Goal: Task Accomplishment & Management: Use online tool/utility

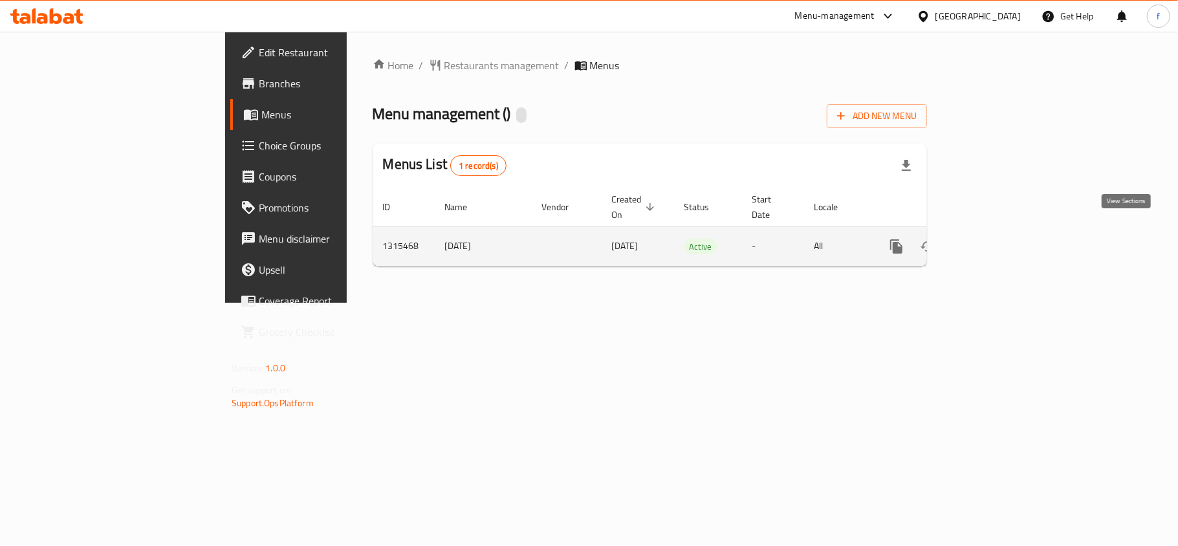
click at [998, 239] on icon "enhanced table" at bounding box center [990, 247] width 16 height 16
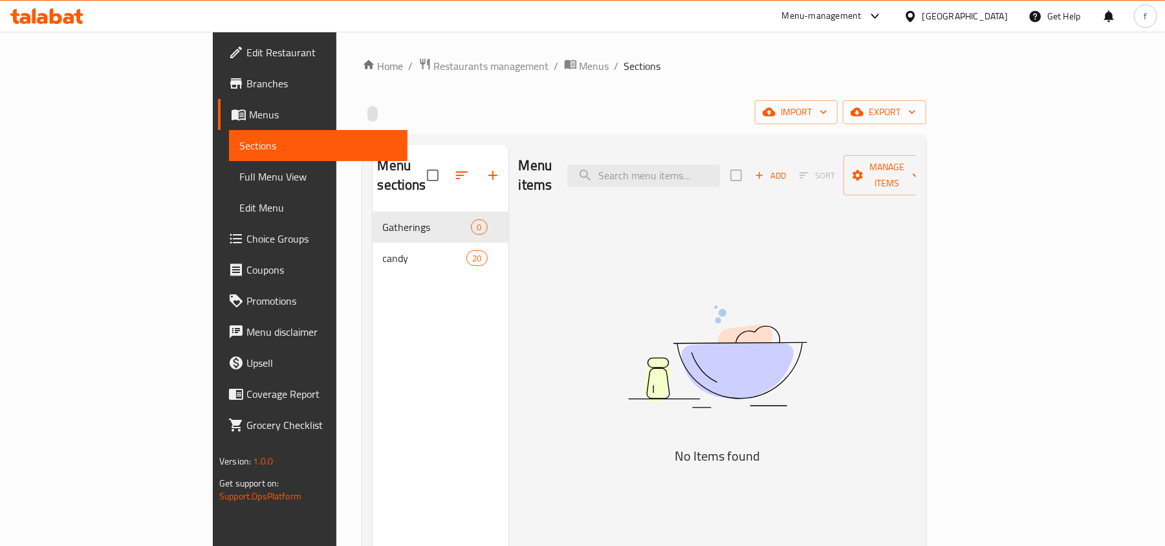
click at [239, 177] on span "Full Menu View" at bounding box center [318, 177] width 158 height 16
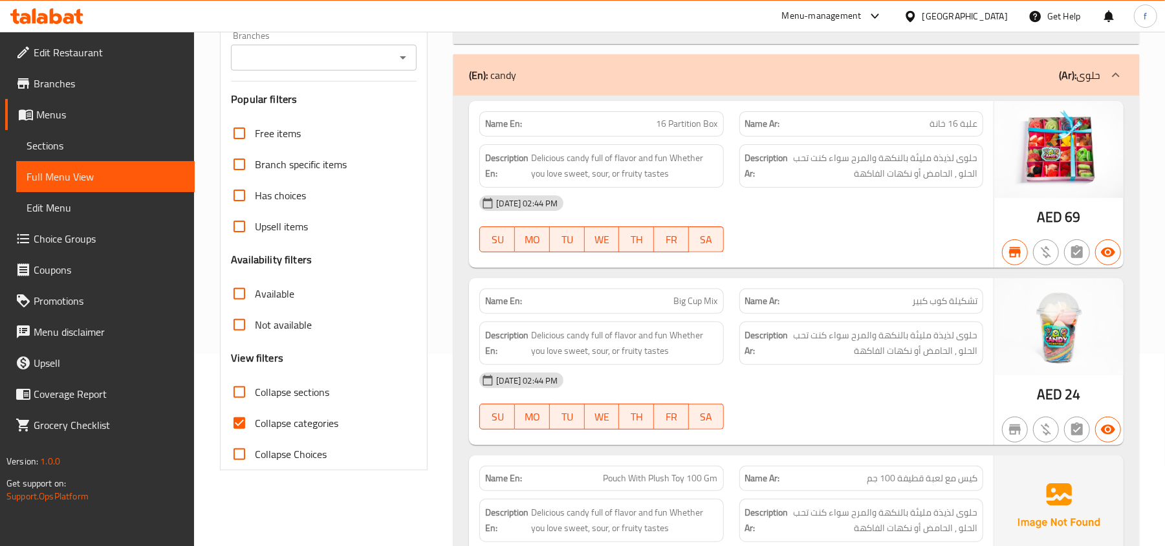
scroll to position [518, 0]
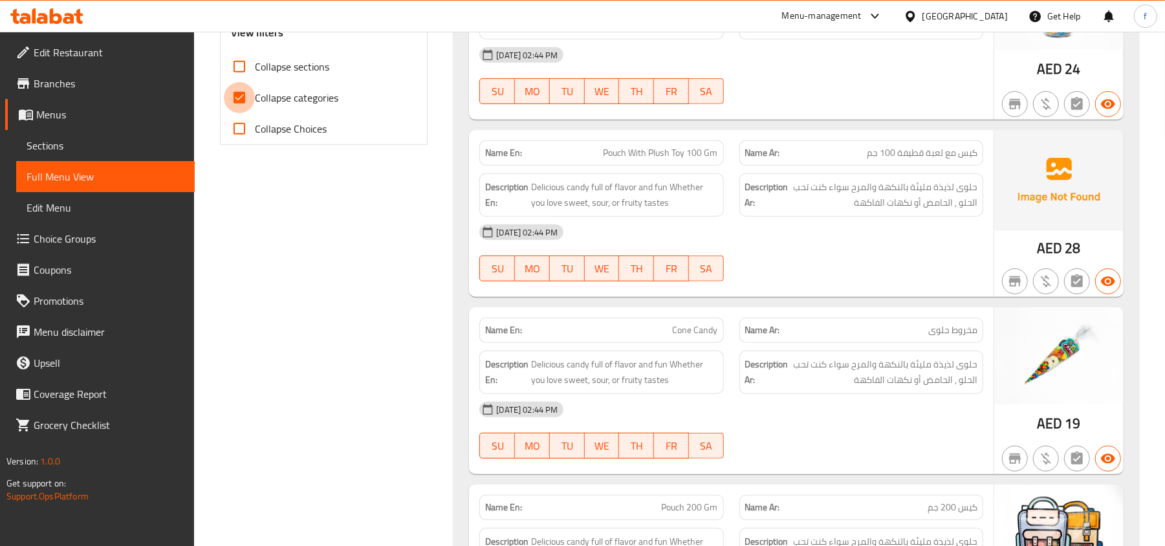
click at [237, 104] on input "Collapse categories" at bounding box center [239, 97] width 31 height 31
checkbox input "false"
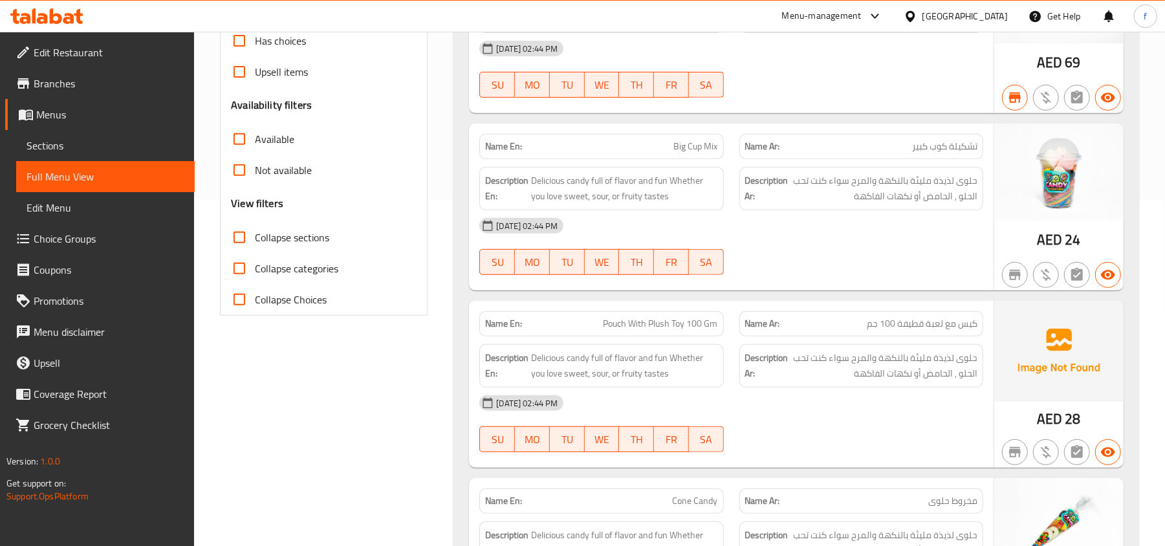
scroll to position [345, 0]
click at [241, 239] on input "Collapse sections" at bounding box center [239, 239] width 31 height 31
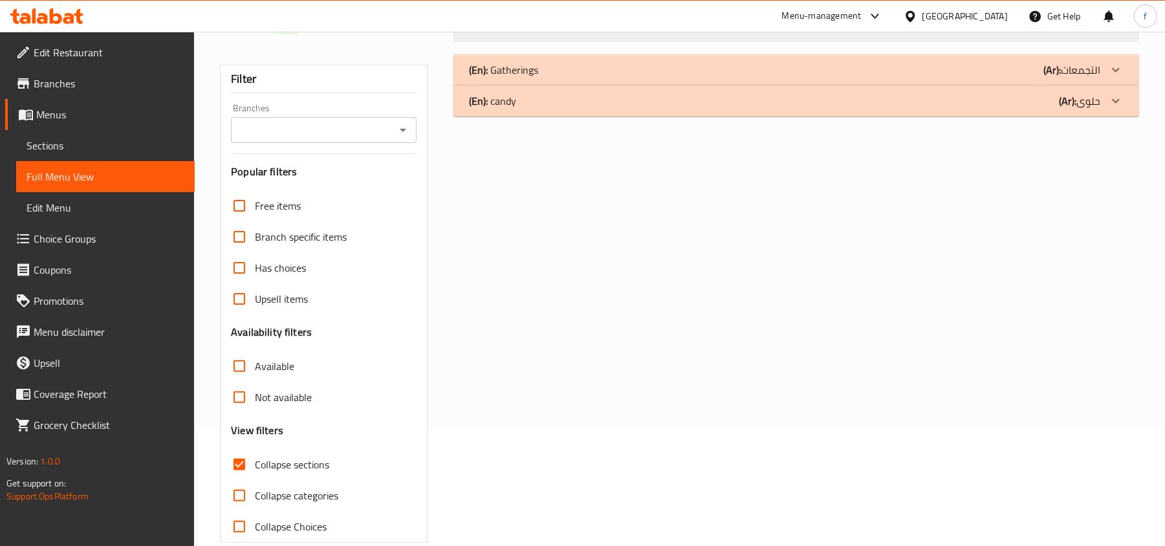
scroll to position [144, 0]
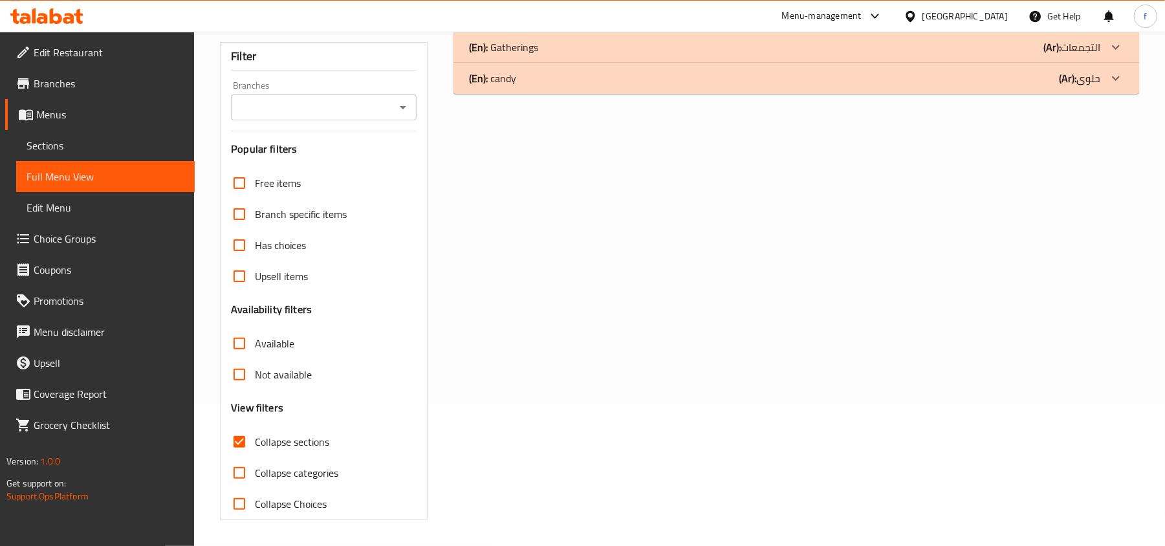
click at [1119, 79] on icon at bounding box center [1116, 79] width 16 height 16
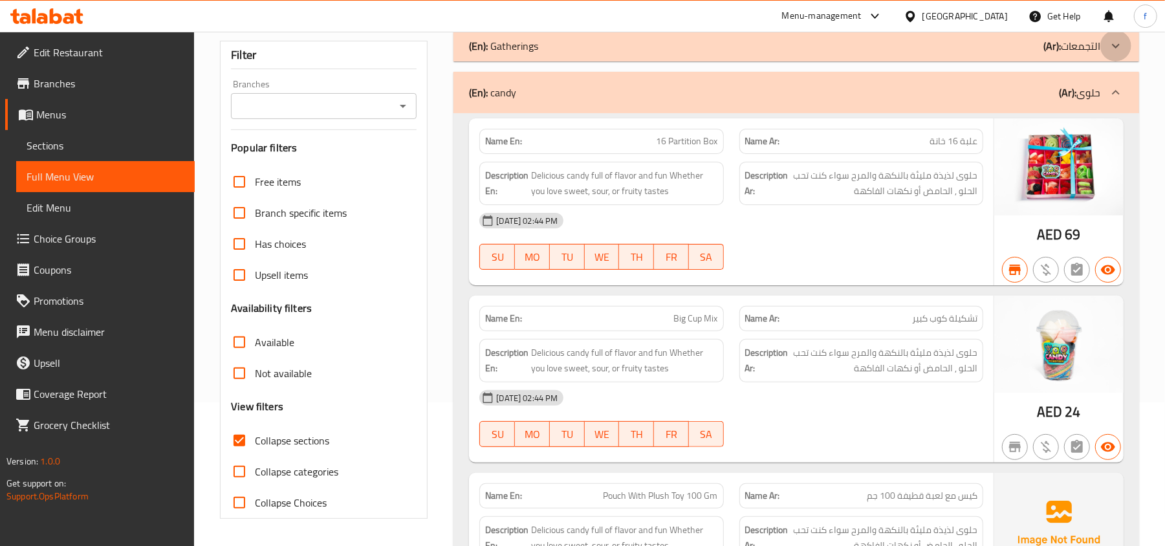
click at [1117, 50] on icon at bounding box center [1116, 46] width 16 height 16
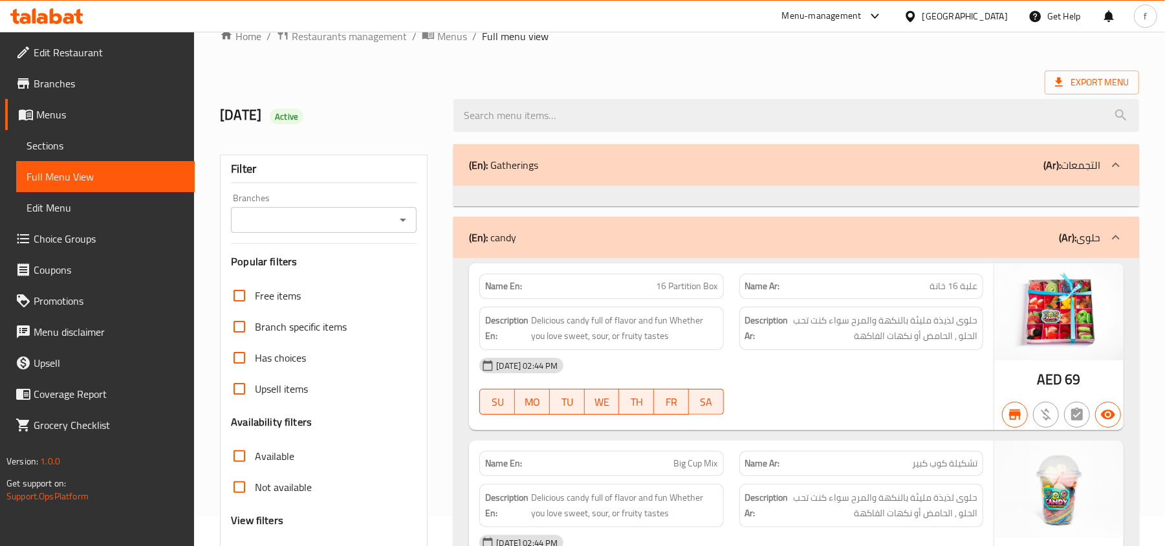
scroll to position [0, 0]
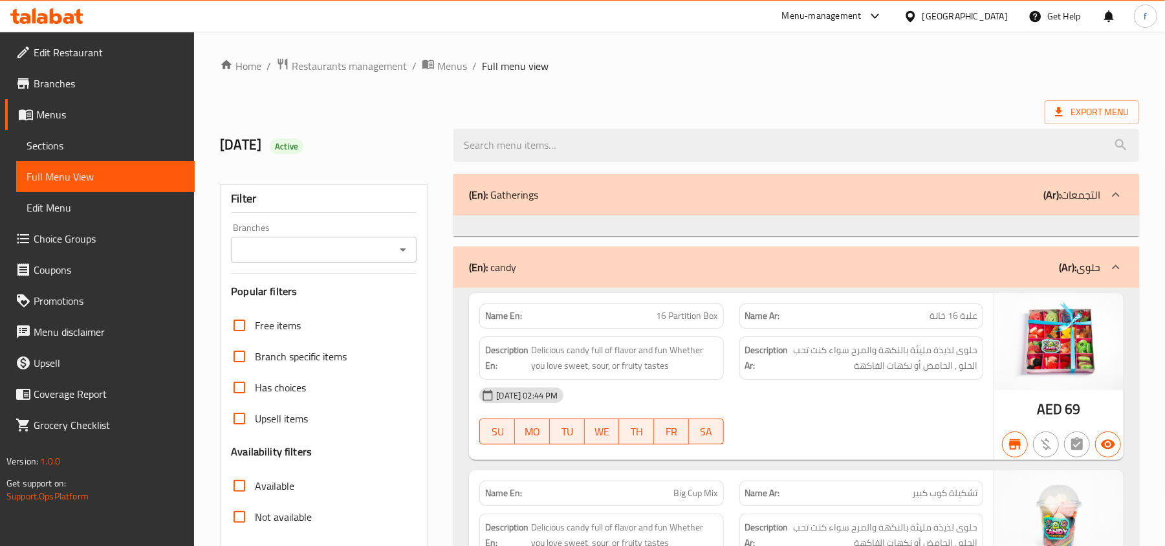
click at [1119, 194] on icon at bounding box center [1116, 195] width 16 height 16
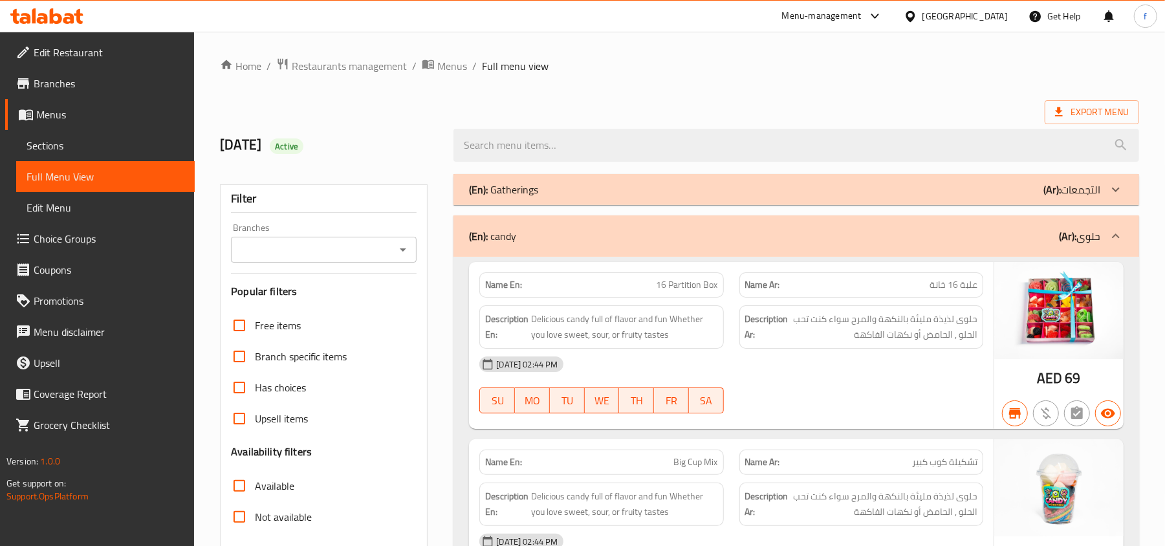
click at [1119, 194] on icon at bounding box center [1116, 190] width 16 height 16
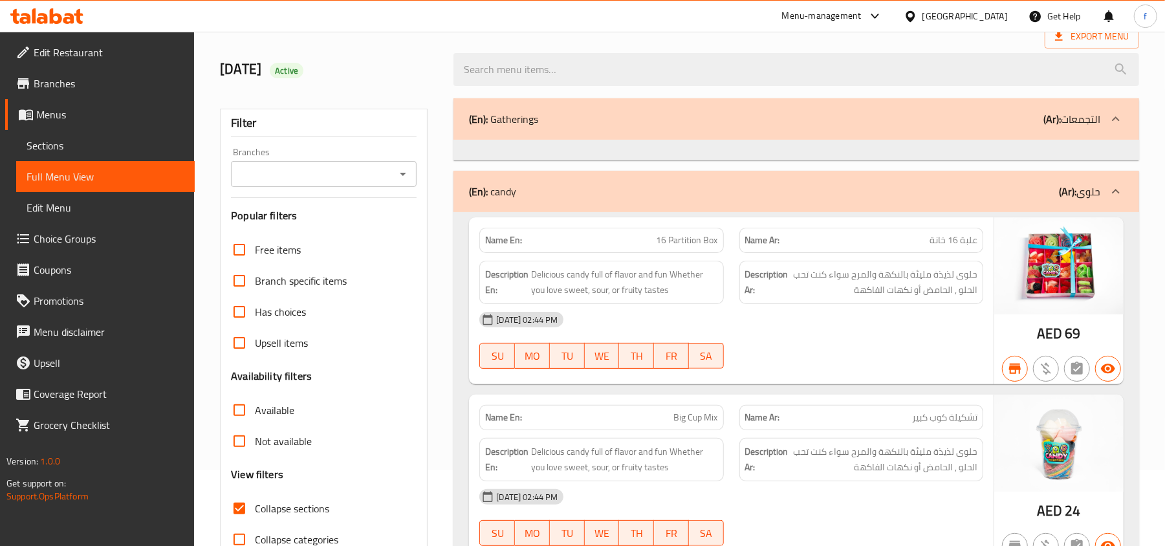
scroll to position [259, 0]
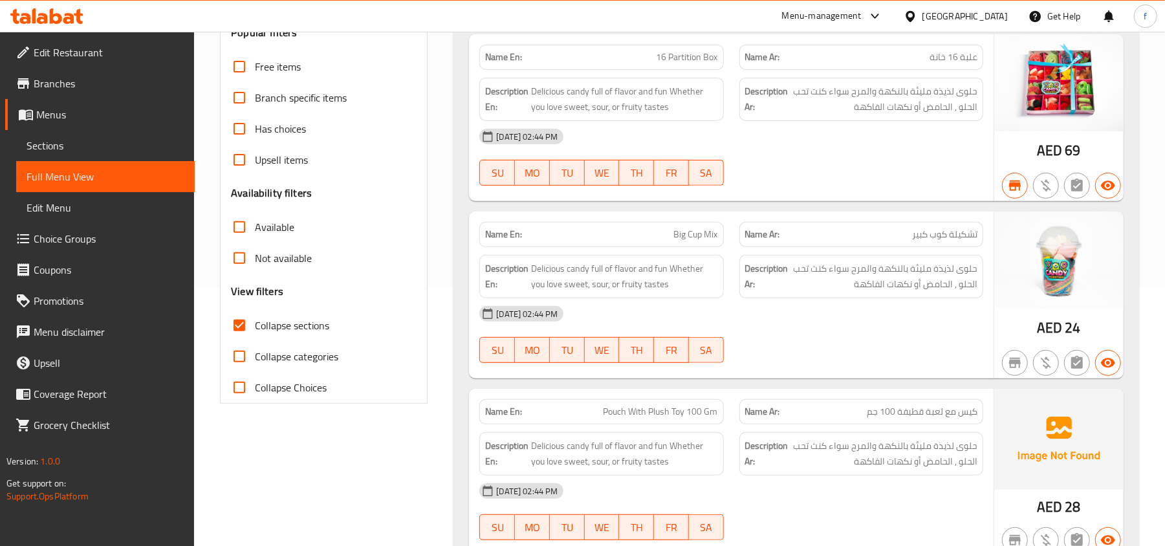
click at [249, 325] on input "Collapse sections" at bounding box center [239, 325] width 31 height 31
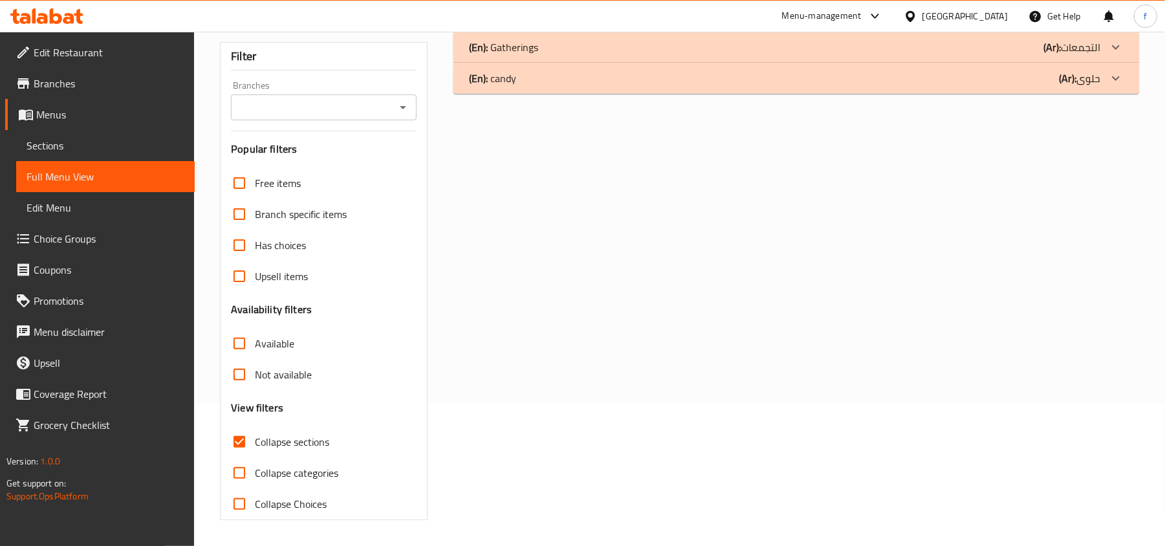
scroll to position [144, 0]
click at [239, 435] on input "Collapse sections" at bounding box center [239, 441] width 31 height 31
checkbox input "false"
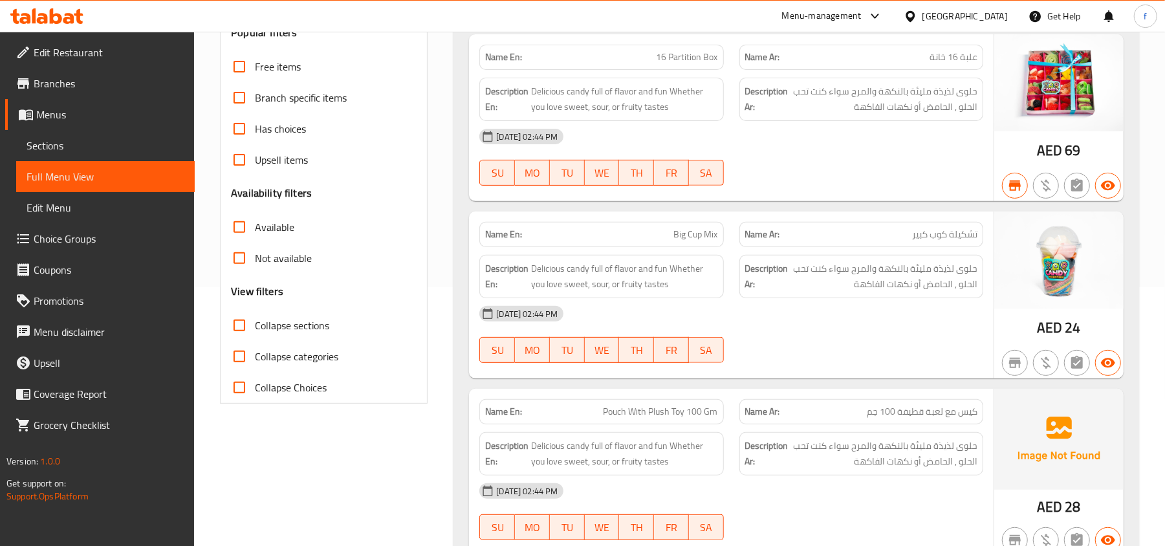
scroll to position [0, 0]
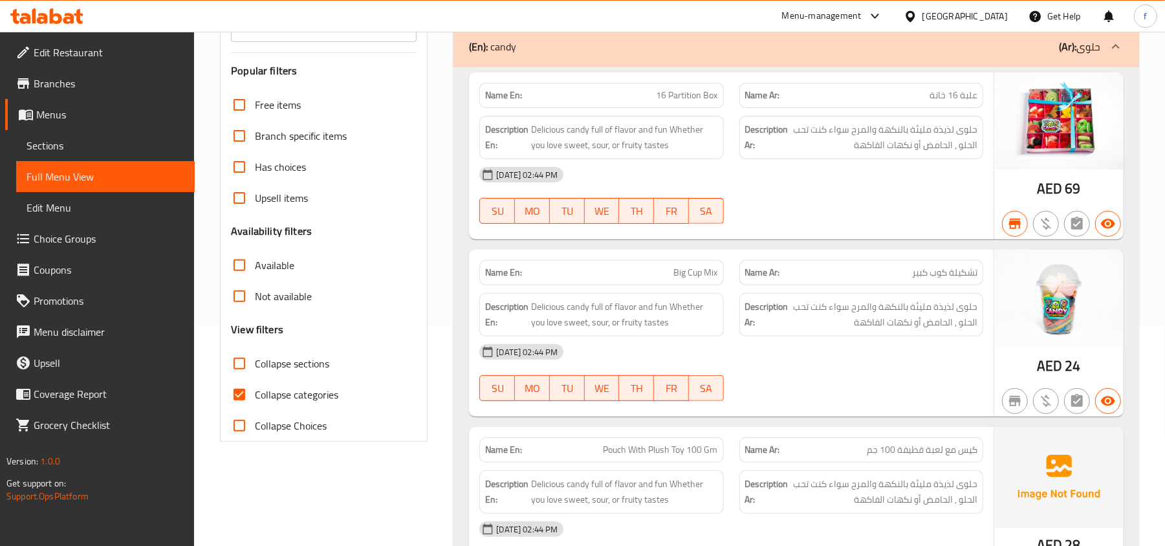
scroll to position [259, 0]
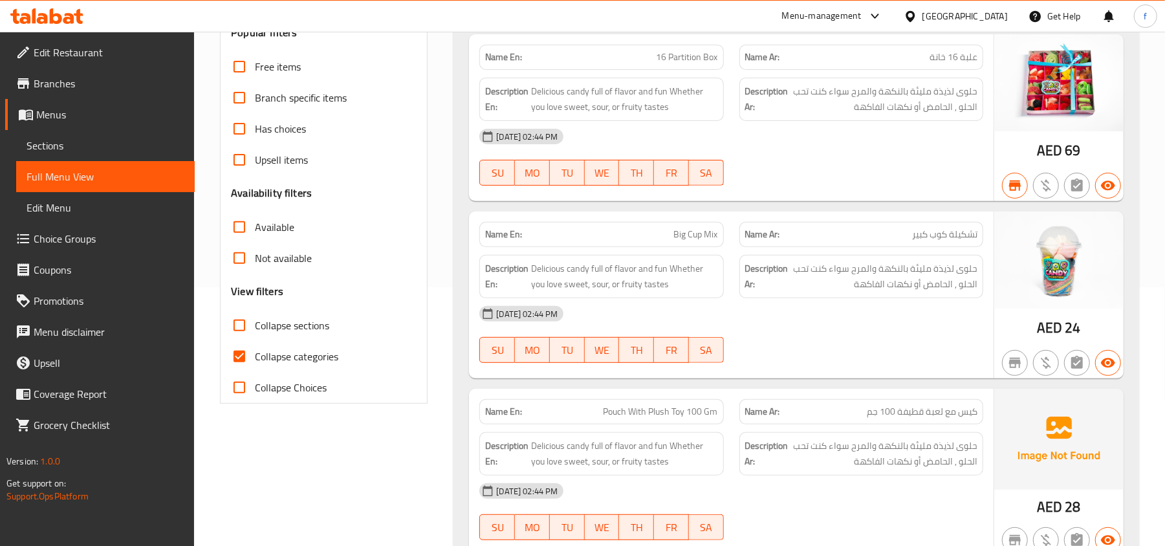
click at [268, 336] on label "Collapse sections" at bounding box center [276, 325] width 105 height 31
click at [255, 336] on input "Collapse sections" at bounding box center [239, 325] width 31 height 31
checkbox input "true"
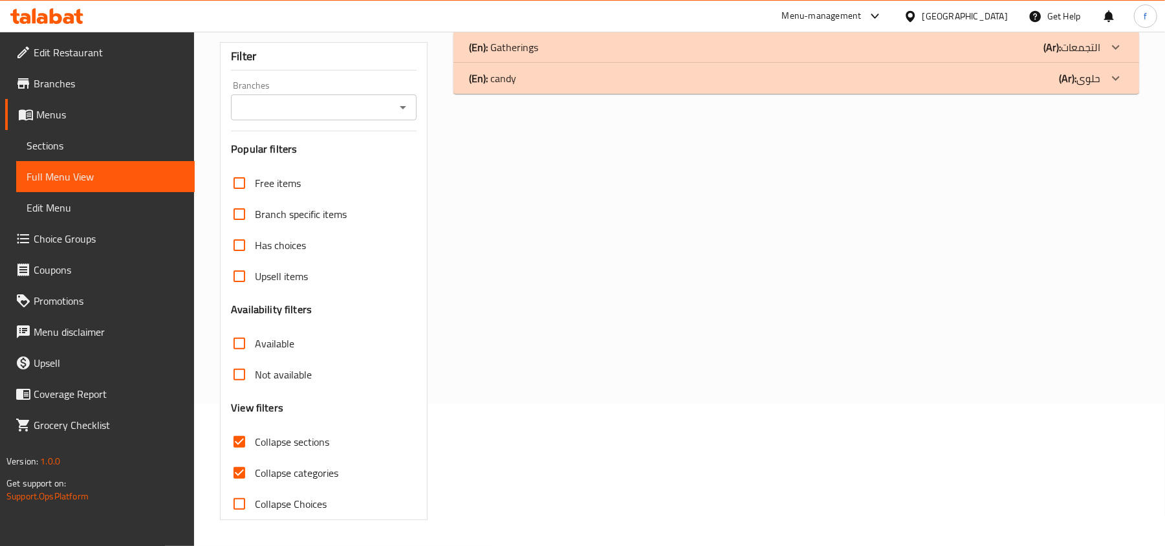
scroll to position [144, 0]
click at [246, 474] on input "Collapse categories" at bounding box center [239, 472] width 31 height 31
checkbox input "false"
click at [290, 440] on span "Collapse sections" at bounding box center [292, 442] width 74 height 16
click at [255, 440] on input "Collapse sections" at bounding box center [239, 441] width 31 height 31
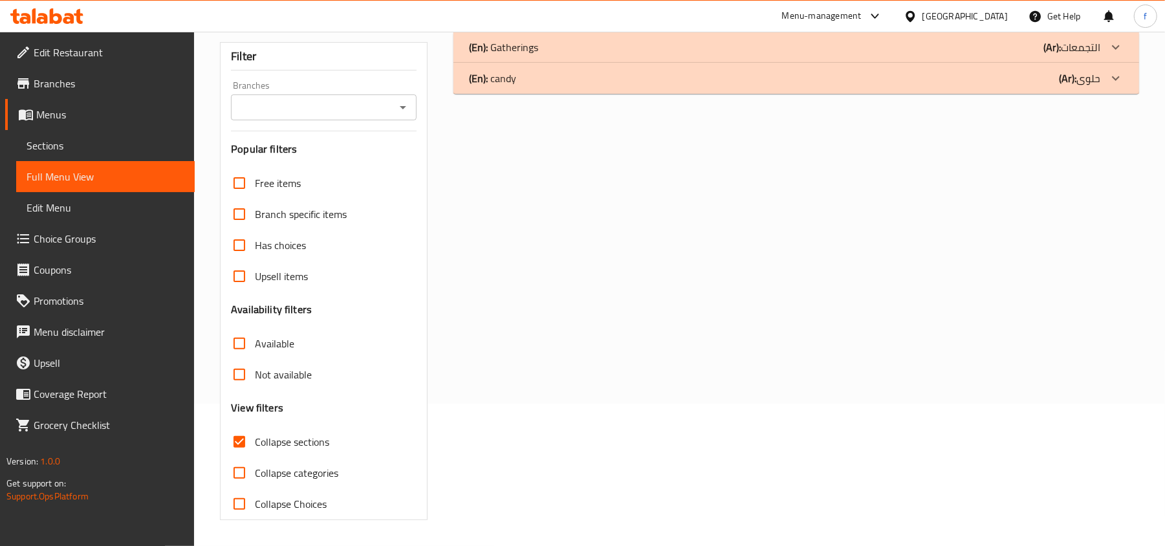
checkbox input "false"
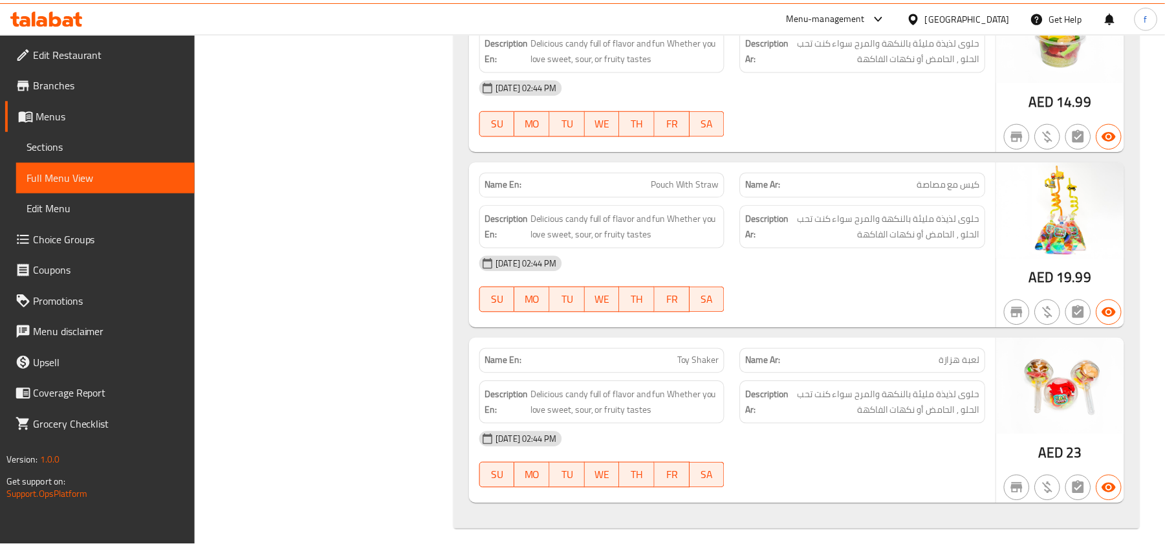
scroll to position [3352, 0]
